Goal: Task Accomplishment & Management: Manage account settings

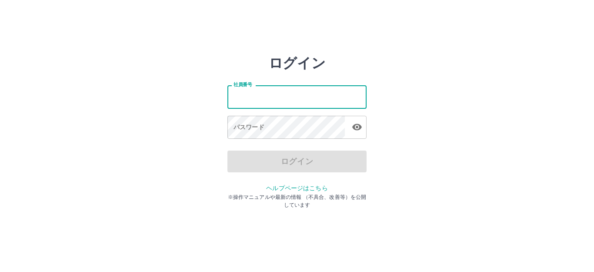
type input "*******"
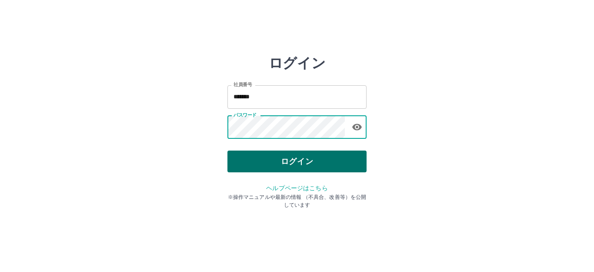
click at [260, 162] on button "ログイン" at bounding box center [297, 162] width 139 height 22
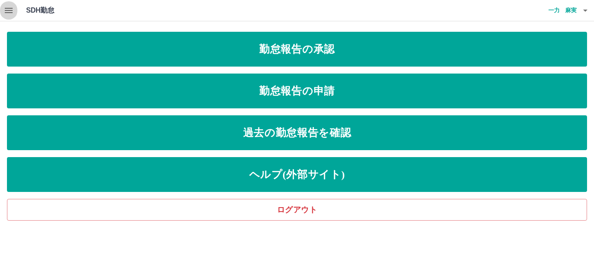
click at [11, 9] on icon "button" at bounding box center [8, 10] width 10 height 10
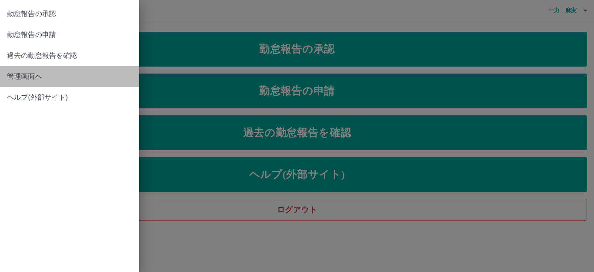
click at [33, 74] on span "管理画面へ" at bounding box center [69, 76] width 125 height 10
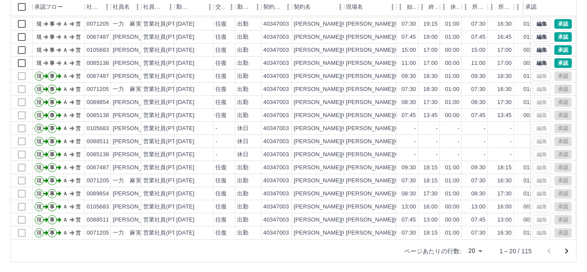
scroll to position [96, 0]
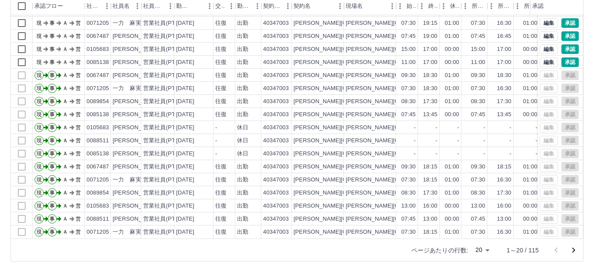
click at [481, 250] on body "SDH勤怠 [PERSON_NAME] 勤務実績承認 前月 [DATE] 次月 今月 月選択 承認モード 削除モード 一括承認 列一覧 0 フィルター 行間隔…" at bounding box center [297, 88] width 594 height 368
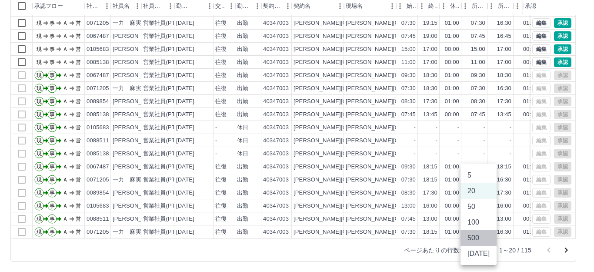
click at [479, 238] on li "500" at bounding box center [479, 238] width 36 height 16
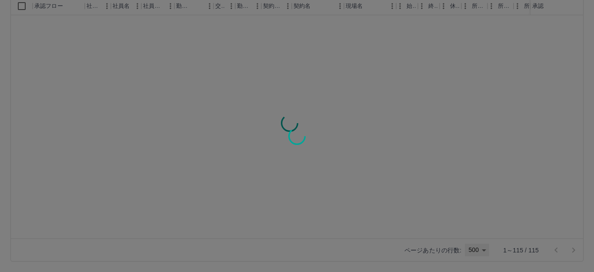
type input "***"
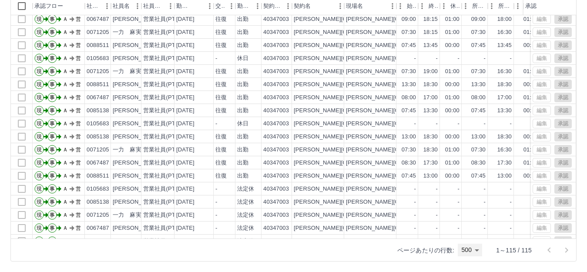
scroll to position [1111, 0]
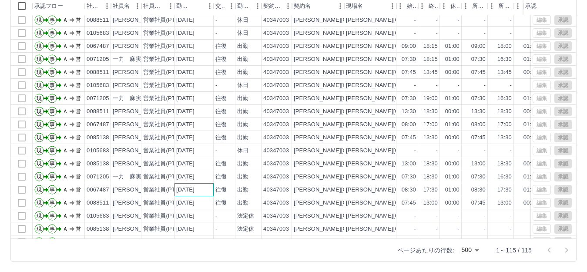
drag, startPoint x: 178, startPoint y: 194, endPoint x: 178, endPoint y: 189, distance: 5.2
click at [178, 189] on div "[DATE]" at bounding box center [193, 189] width 39 height 13
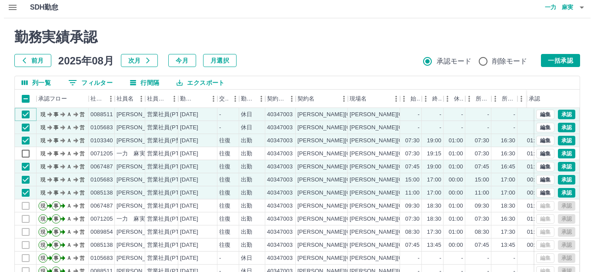
scroll to position [0, 0]
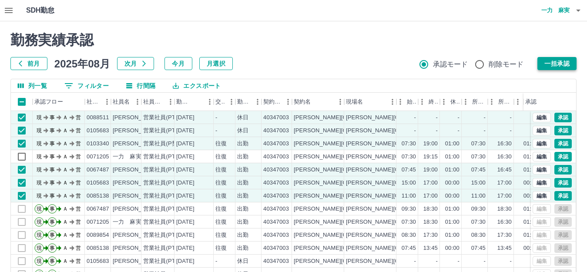
click at [561, 63] on button "一括承認" at bounding box center [556, 63] width 39 height 13
click at [579, 10] on icon "button" at bounding box center [578, 11] width 4 height 2
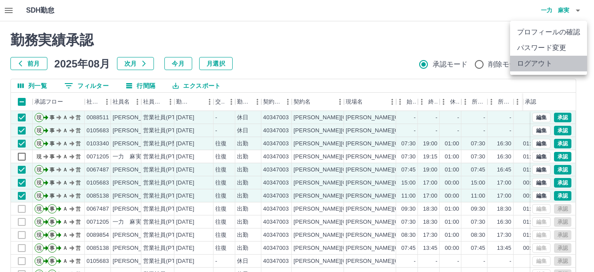
click at [566, 64] on li "ログアウト" at bounding box center [548, 64] width 77 height 16
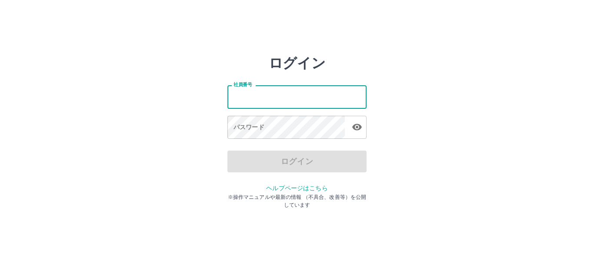
click at [292, 93] on input "社員番号" at bounding box center [297, 96] width 139 height 23
type input "*******"
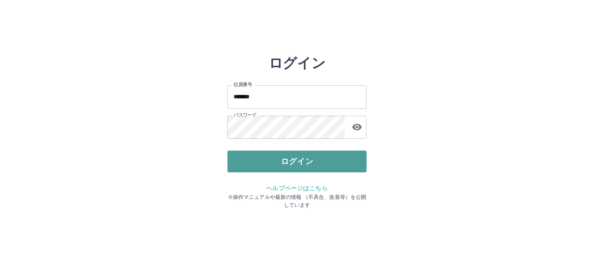
click at [288, 158] on button "ログイン" at bounding box center [297, 162] width 139 height 22
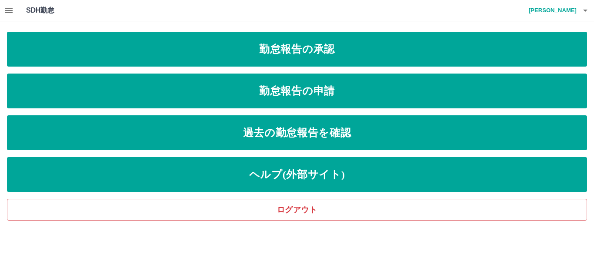
click at [7, 13] on icon "button" at bounding box center [8, 10] width 10 height 10
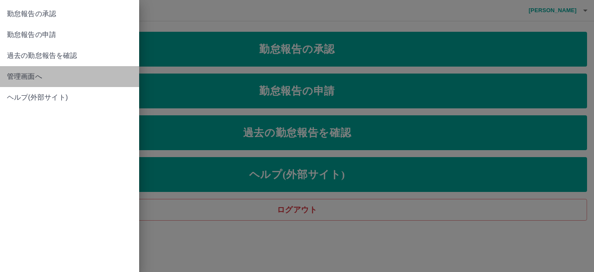
click at [32, 76] on span "管理画面へ" at bounding box center [69, 76] width 125 height 10
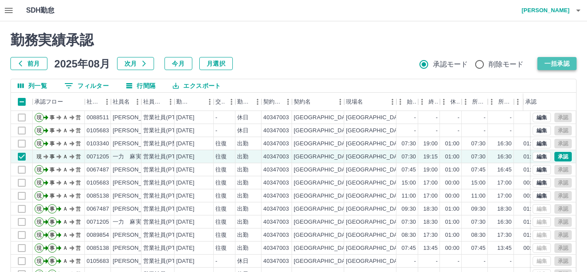
click at [552, 66] on button "一括承認" at bounding box center [556, 63] width 39 height 13
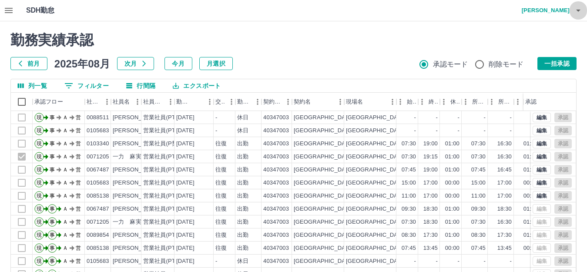
click at [579, 12] on icon "button" at bounding box center [578, 10] width 10 height 10
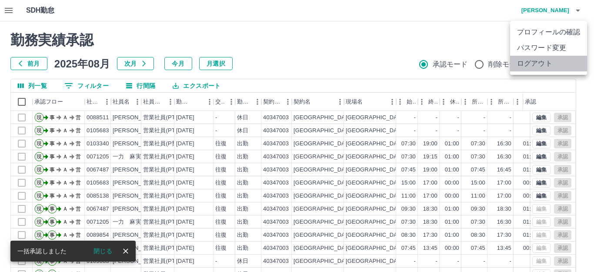
click at [552, 65] on li "ログアウト" at bounding box center [548, 64] width 77 height 16
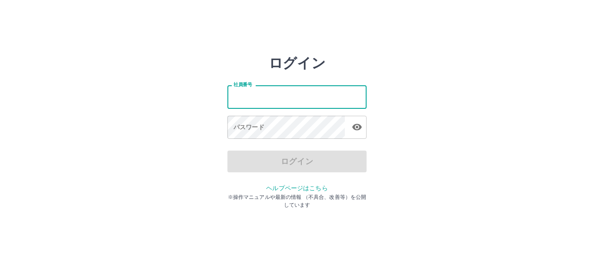
click at [331, 99] on input "社員番号" at bounding box center [297, 96] width 139 height 23
type input "*******"
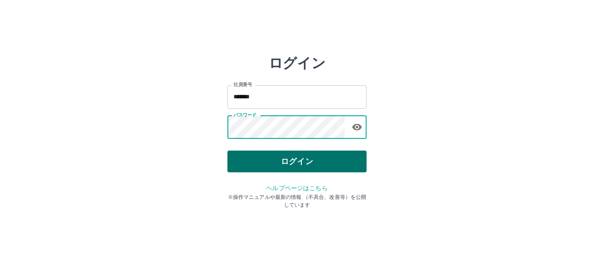
click at [288, 162] on button "ログイン" at bounding box center [297, 162] width 139 height 22
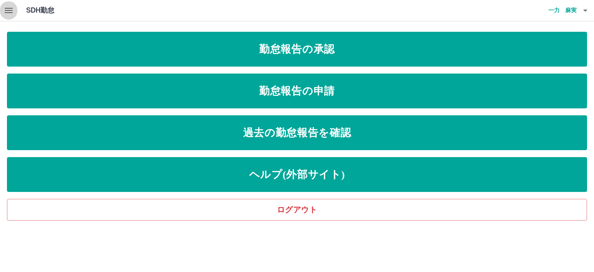
click at [10, 8] on icon "button" at bounding box center [9, 10] width 8 height 5
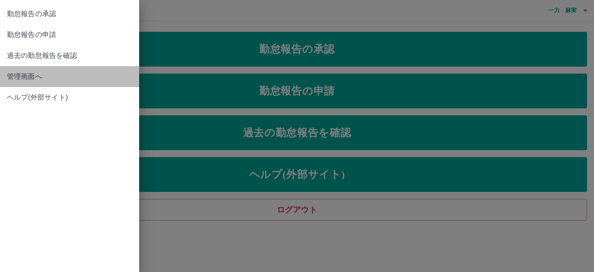
click at [39, 73] on span "管理画面へ" at bounding box center [69, 76] width 125 height 10
